Goal: Transaction & Acquisition: Purchase product/service

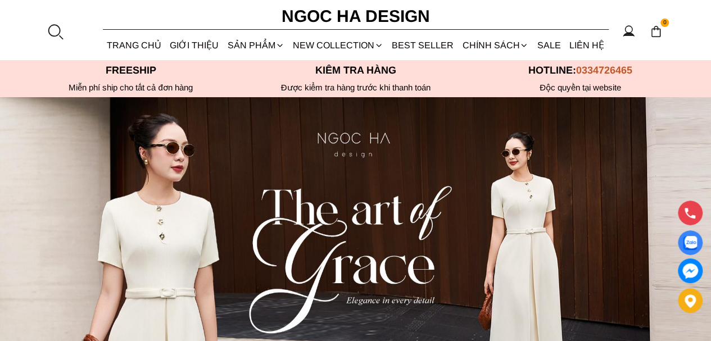
click at [0, 0] on link "The Art Of Grace" at bounding box center [0, 0] width 0 height 0
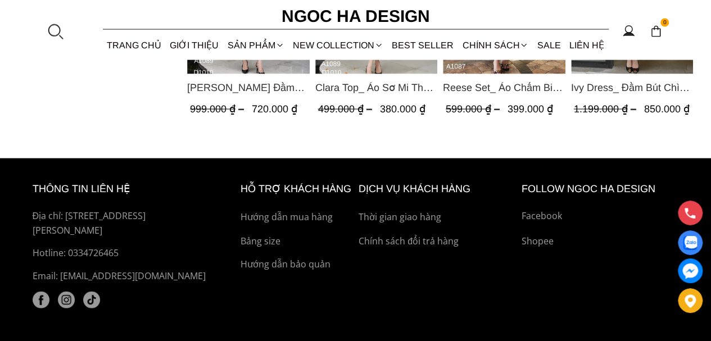
scroll to position [1170, 0]
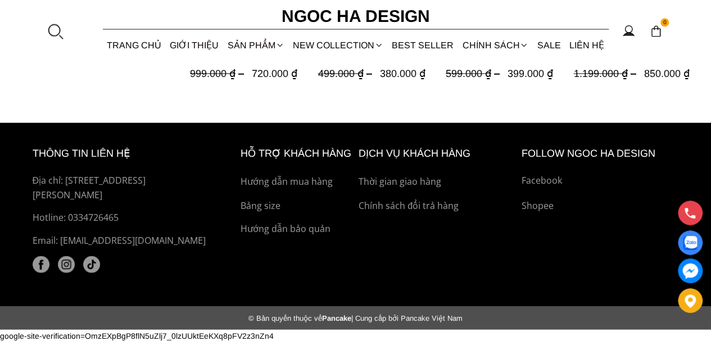
drag, startPoint x: 116, startPoint y: 215, endPoint x: 185, endPoint y: 211, distance: 69.8
click at [183, 212] on p "Hotline: 0334726465" at bounding box center [124, 218] width 182 height 15
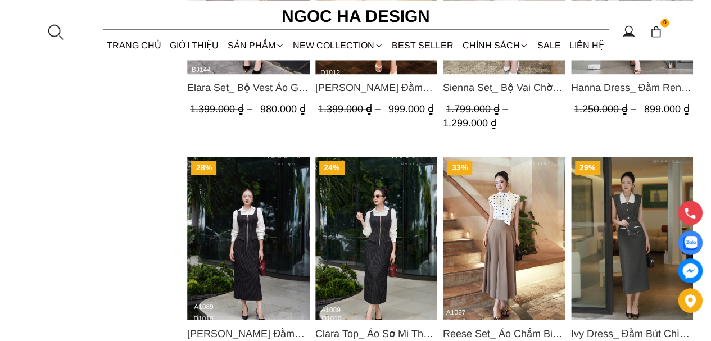
click at [590, 206] on img "Product image - Ivy Dress_ Đầm Bút Chì Vai Chờm Màu Ghi Mix Cổ Trắng D1005" at bounding box center [631, 238] width 122 height 163
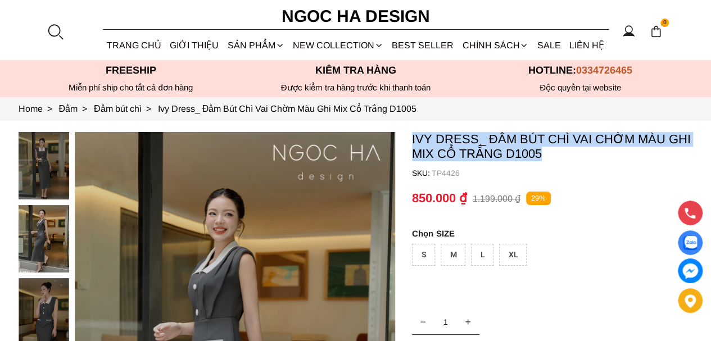
drag, startPoint x: 558, startPoint y: 155, endPoint x: 410, endPoint y: 134, distance: 149.2
copy p "Ivy Dress_ Đầm Bút Chì Vai Chờm Màu Ghi Mix Cổ Trắng D1005"
click at [146, 39] on link "TRANG CHỦ" at bounding box center [134, 45] width 63 height 30
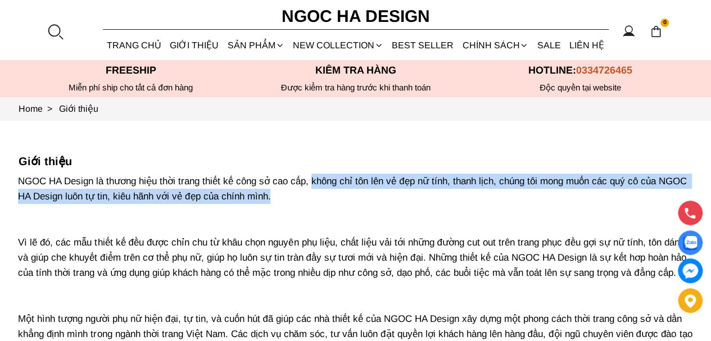
drag, startPoint x: 315, startPoint y: 179, endPoint x: 318, endPoint y: 199, distance: 19.9
click at [318, 199] on p "NGOC HA Design là thương hiệu thời trang thiết kế công sở cao cấp, không chỉ tô…" at bounding box center [355, 288] width 674 height 229
copy p "không chỉ tôn lên vẻ đẹp nữ tính, thanh lịch, chúng tôi mong muốn các quý cô củ…"
